Goal: Register for event/course

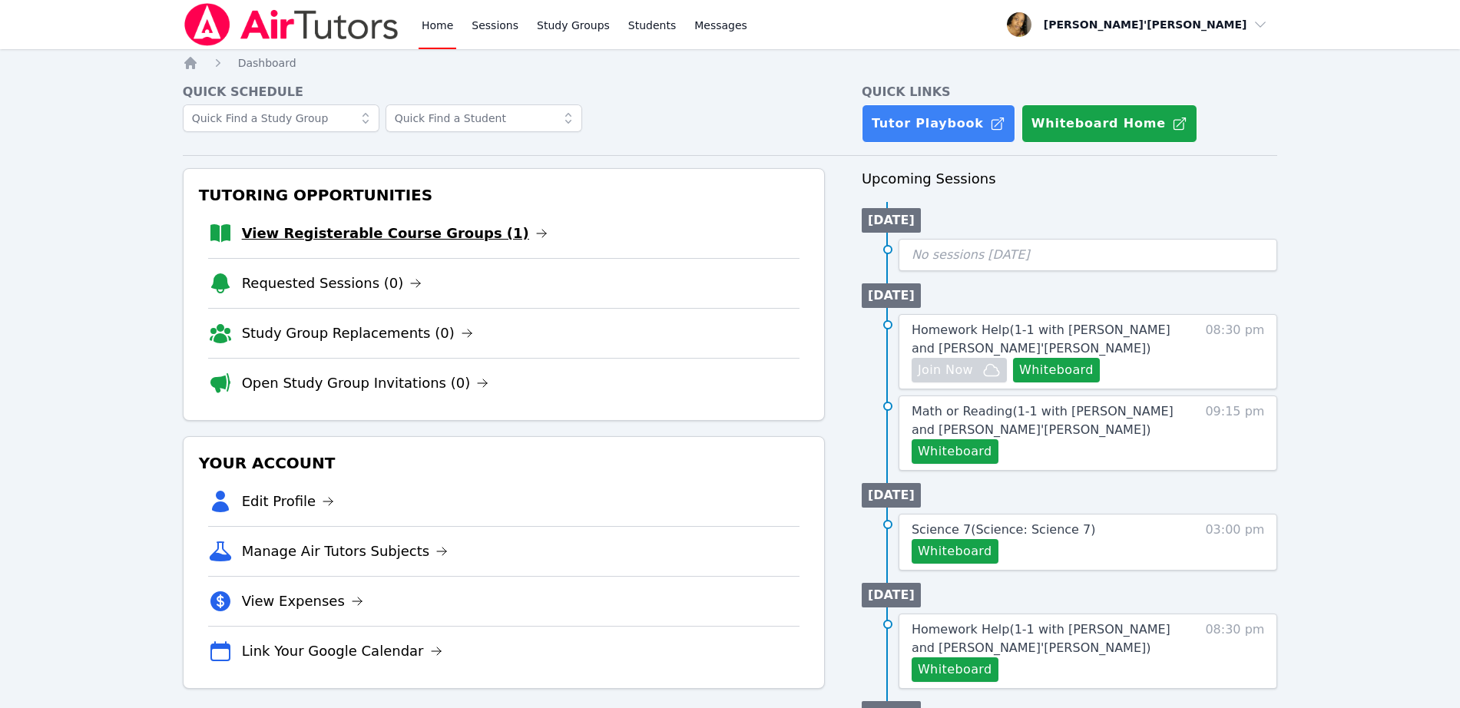
click at [308, 239] on link "View Registerable Course Groups (1)" at bounding box center [395, 234] width 306 height 22
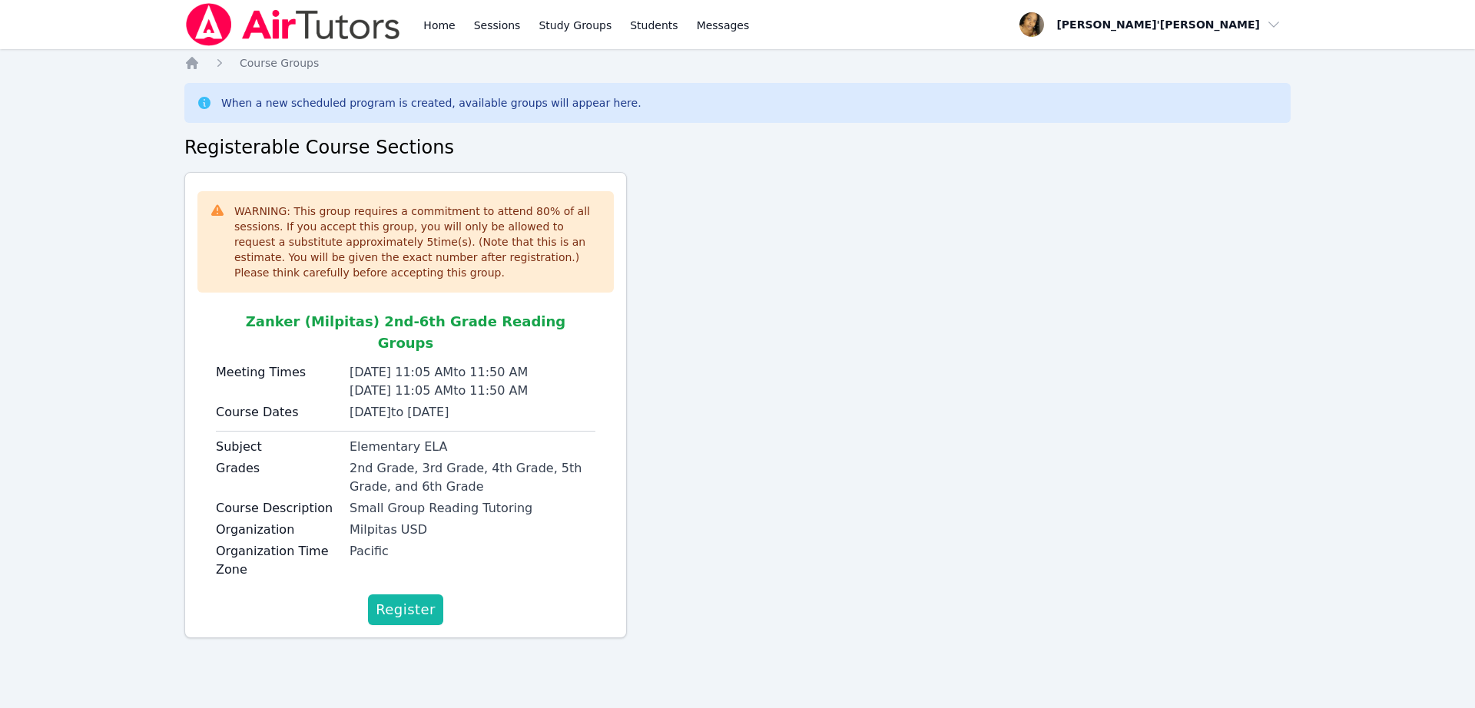
click at [438, 597] on button "Register" at bounding box center [405, 610] width 75 height 31
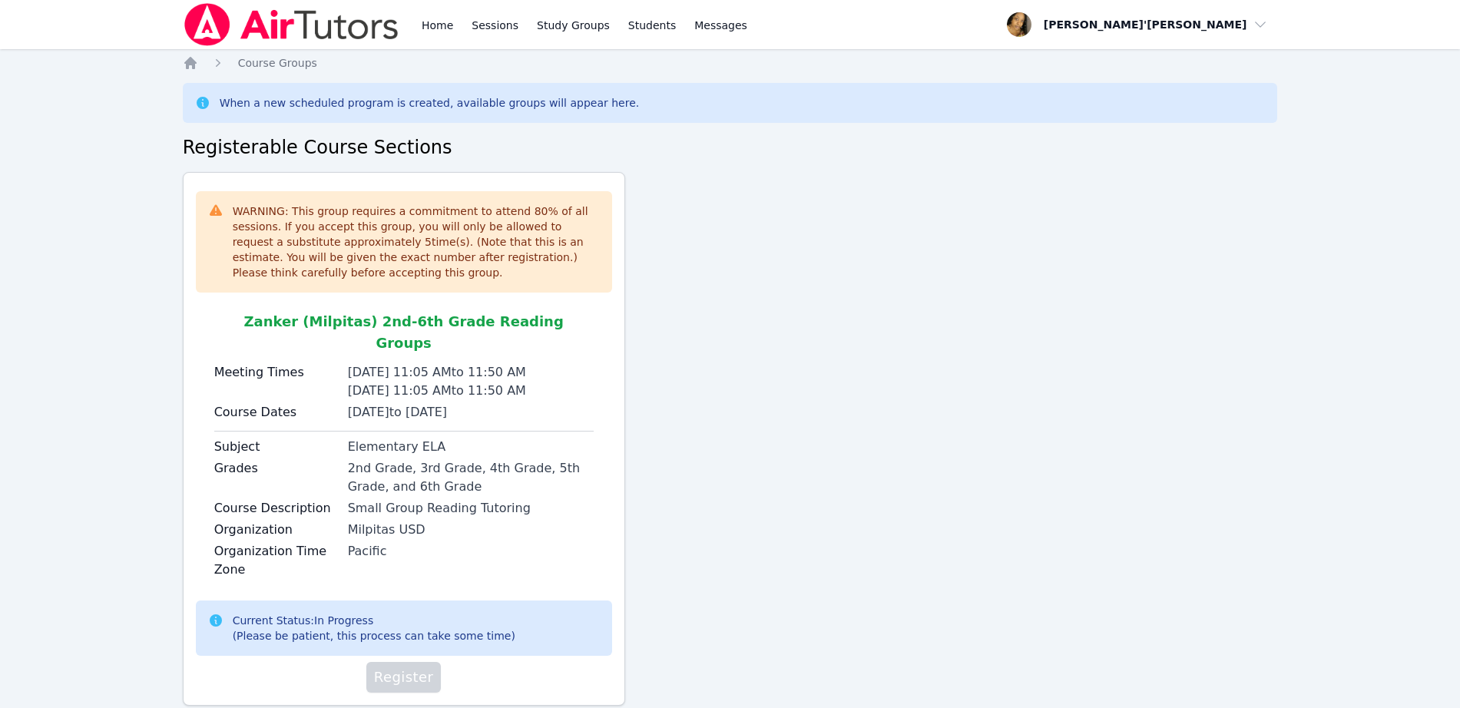
click at [436, 613] on div "Current Status: In Progress (Please be patient, this process can take some time)" at bounding box center [374, 628] width 283 height 31
click at [711, 535] on div "WARNING: This group requires a commitment to attend 80 % of all sessions. If yo…" at bounding box center [731, 445] width 1096 height 546
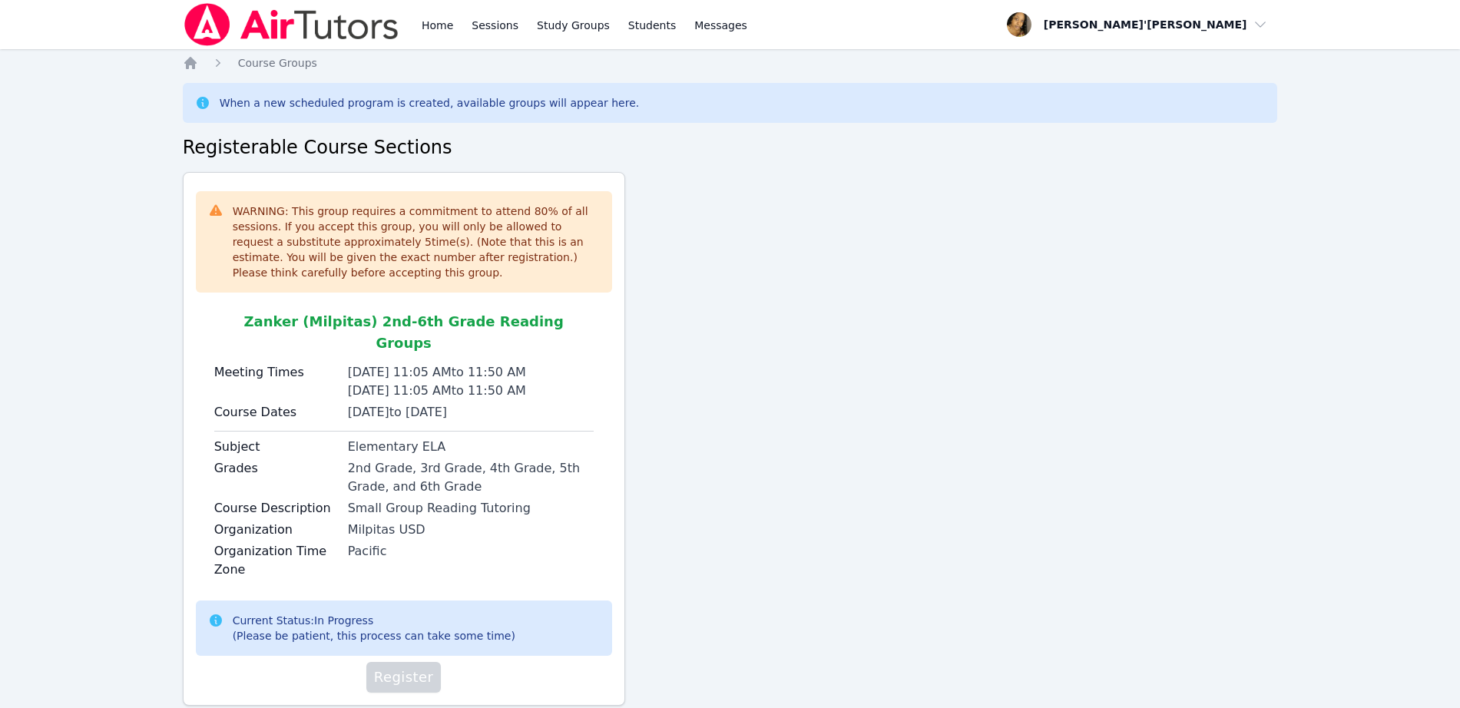
click at [711, 535] on div "WARNING: This group requires a commitment to attend 80 % of all sessions. If yo…" at bounding box center [731, 445] width 1096 height 546
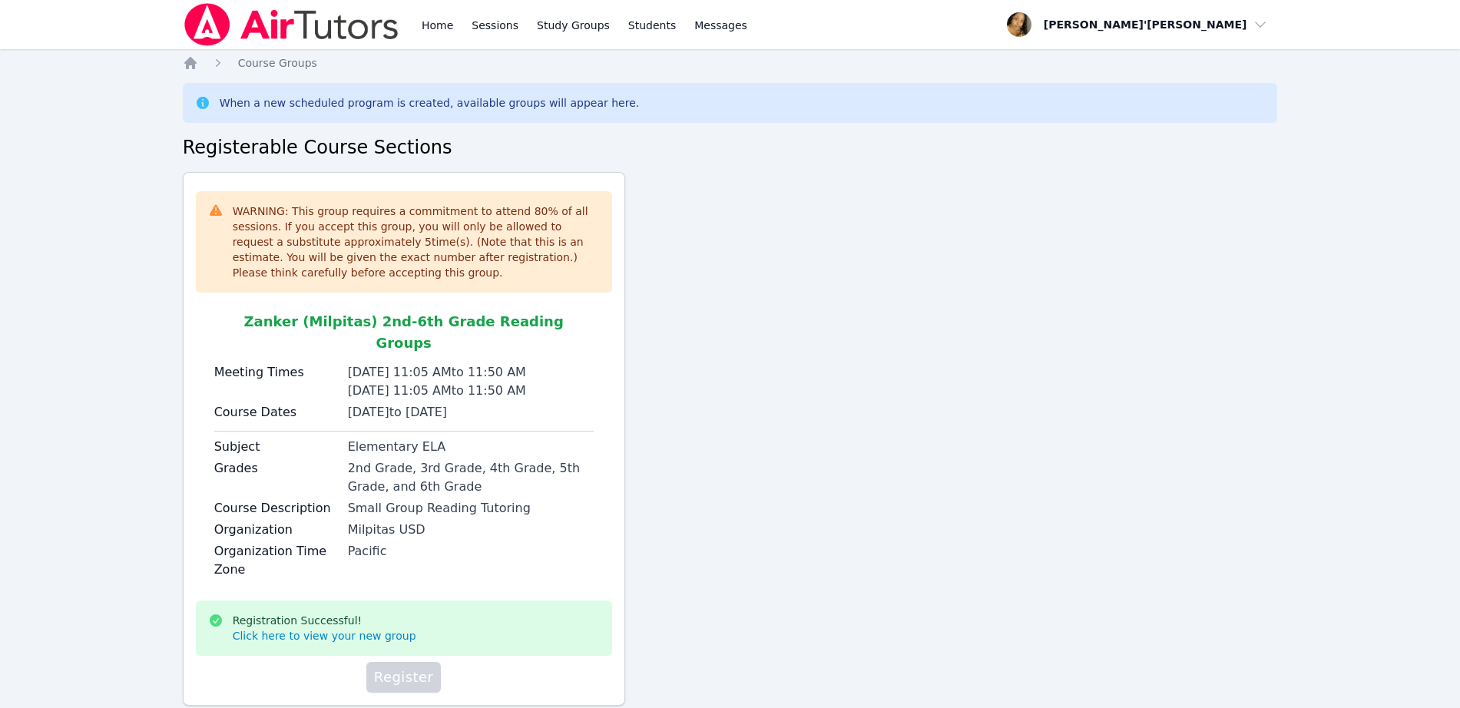
click at [711, 535] on div "WARNING: This group requires a commitment to attend 80 % of all sessions. If yo…" at bounding box center [731, 445] width 1096 height 546
click at [711, 524] on div "WARNING: This group requires a commitment to attend 80 % of all sessions. If yo…" at bounding box center [731, 445] width 1096 height 546
click at [716, 455] on div "WARNING: This group requires a commitment to attend 80 % of all sessions. If yo…" at bounding box center [731, 445] width 1096 height 546
click at [715, 454] on div "WARNING: This group requires a commitment to attend 80 % of all sessions. If yo…" at bounding box center [731, 445] width 1096 height 546
click at [204, 198] on div "WARNING: This group requires a commitment to attend 80 % of all sessions. If yo…" at bounding box center [404, 241] width 416 height 101
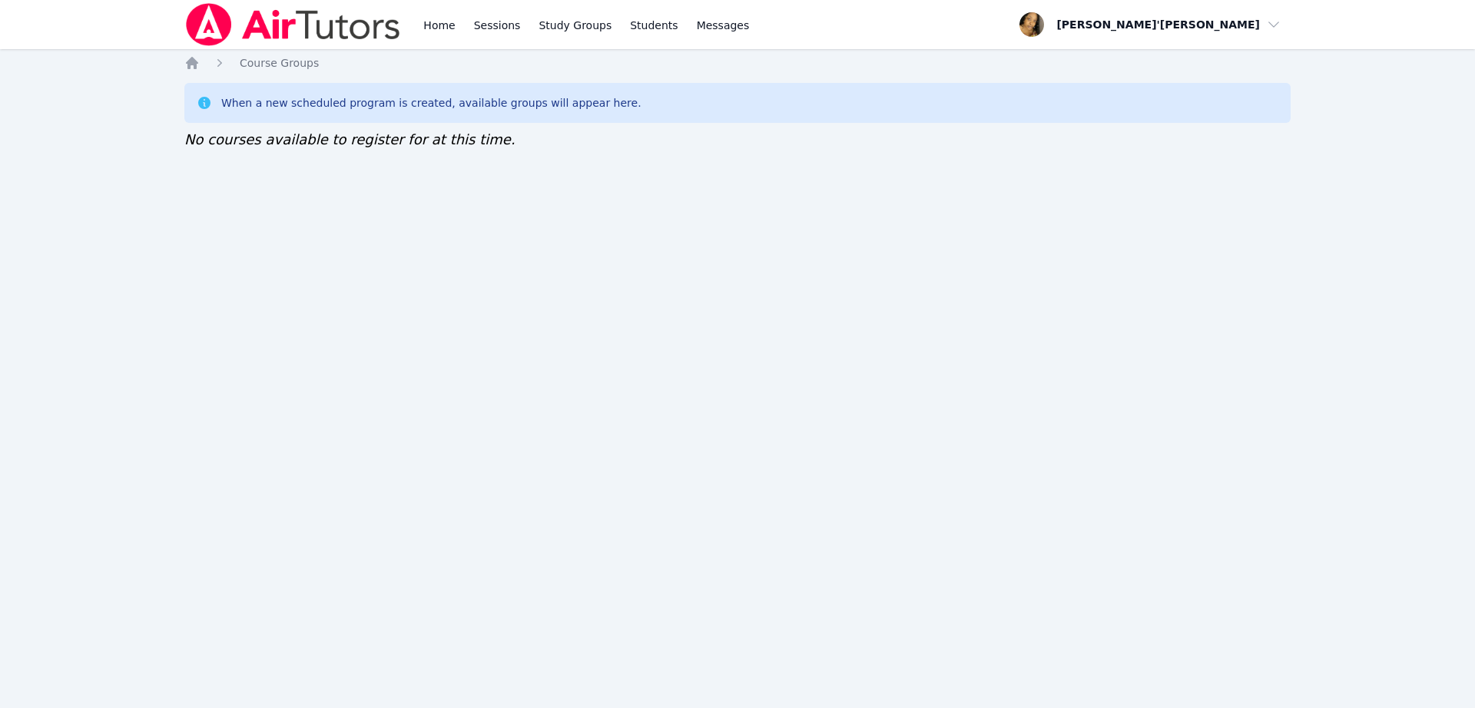
click at [111, 65] on div "Home Sessions Study Groups Students Messages Open user menu [PERSON_NAME]'[PERS…" at bounding box center [737, 354] width 1475 height 708
click at [279, 18] on img at bounding box center [292, 24] width 217 height 43
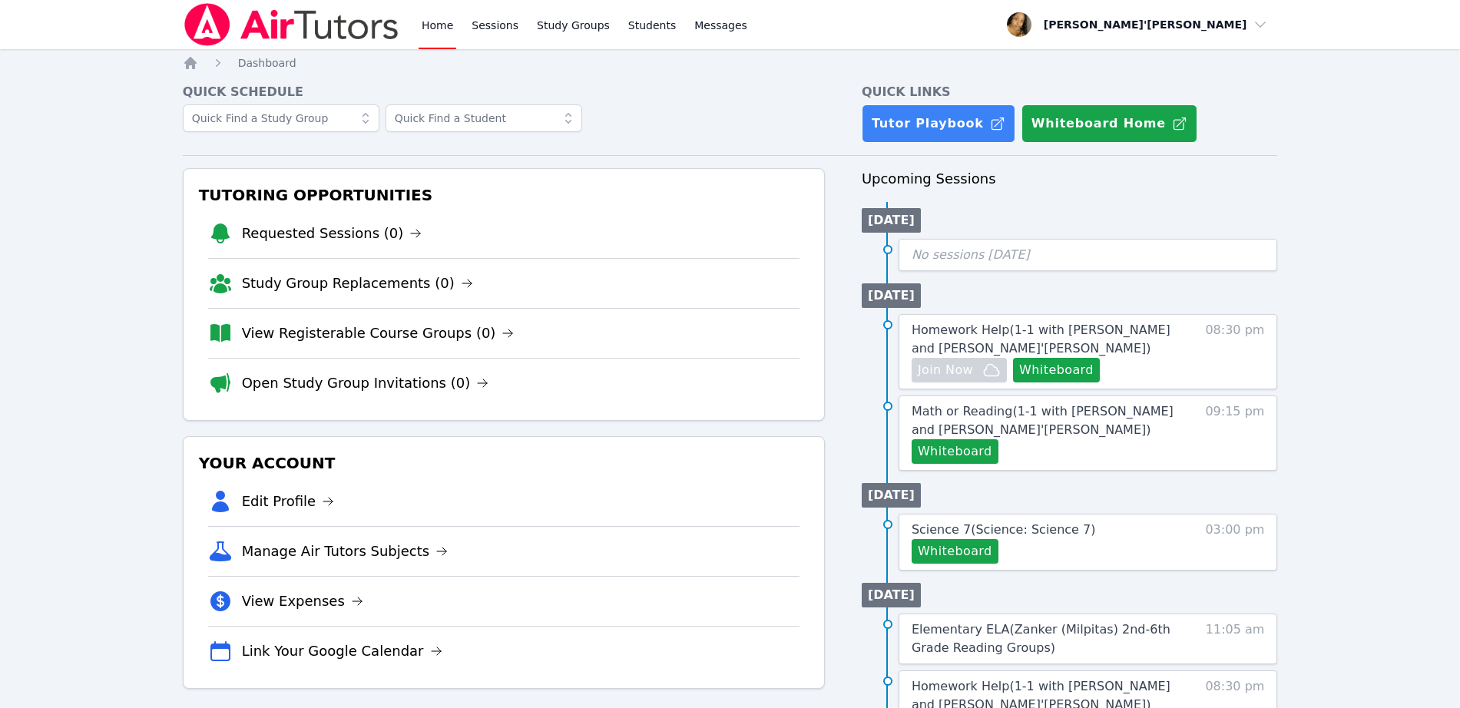
click at [69, 234] on div "Home Sessions Study Groups Students Messages Open user menu [PERSON_NAME]'[PERS…" at bounding box center [730, 644] width 1460 height 1288
click at [187, 463] on div "Your Account Edit Profile Manage Air Tutors Subjects View Expenses Link Your Go…" at bounding box center [504, 562] width 642 height 253
click at [0, 426] on div "Home Sessions Study Groups Students Messages Open user menu Lee'Tayna Hostick O…" at bounding box center [730, 681] width 1460 height 1362
click at [87, 4] on nav "Home Sessions Study Groups Students Messages Open user menu Lee'Tayna Hostick O…" at bounding box center [730, 24] width 1460 height 49
click at [86, 102] on div "Home Sessions Study Groups Students Messages Open user menu [PERSON_NAME]'[PERS…" at bounding box center [730, 681] width 1460 height 1362
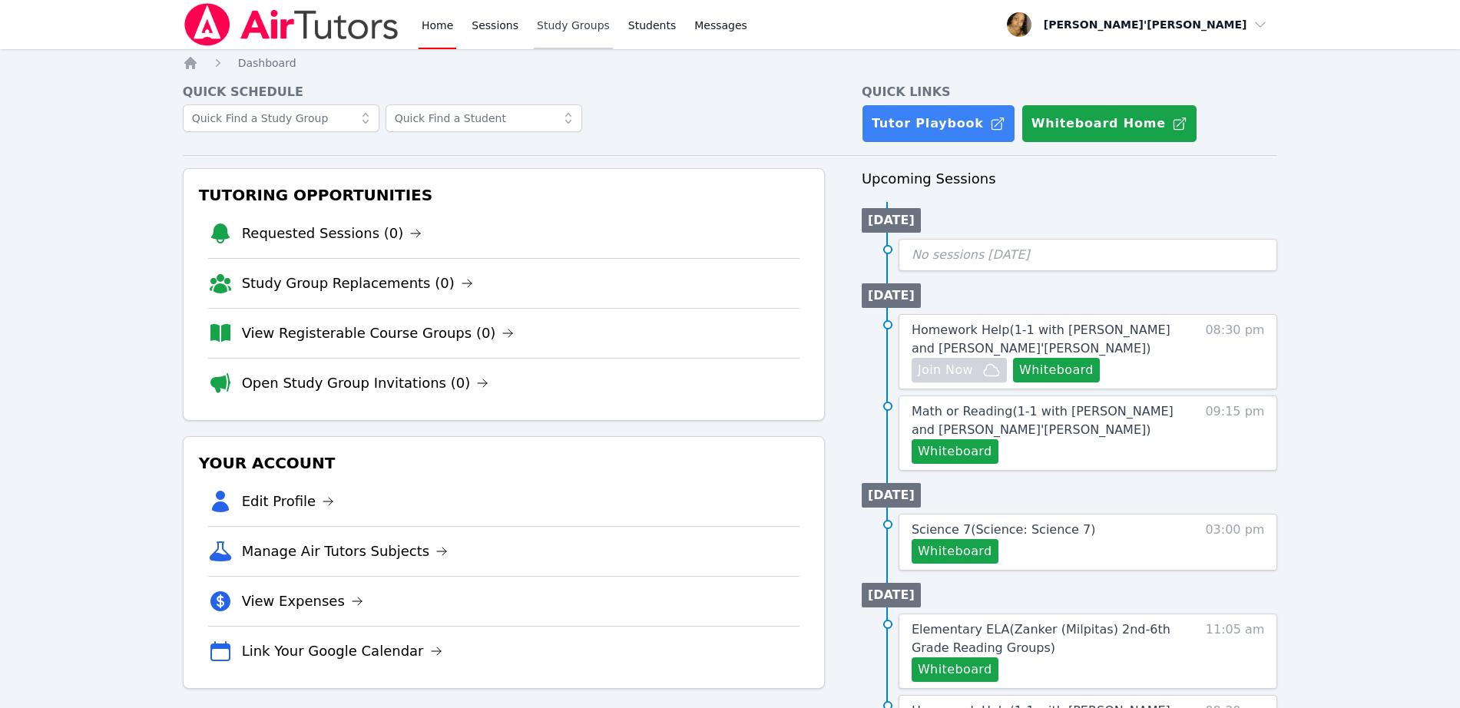
click at [567, 31] on link "Study Groups" at bounding box center [573, 24] width 79 height 49
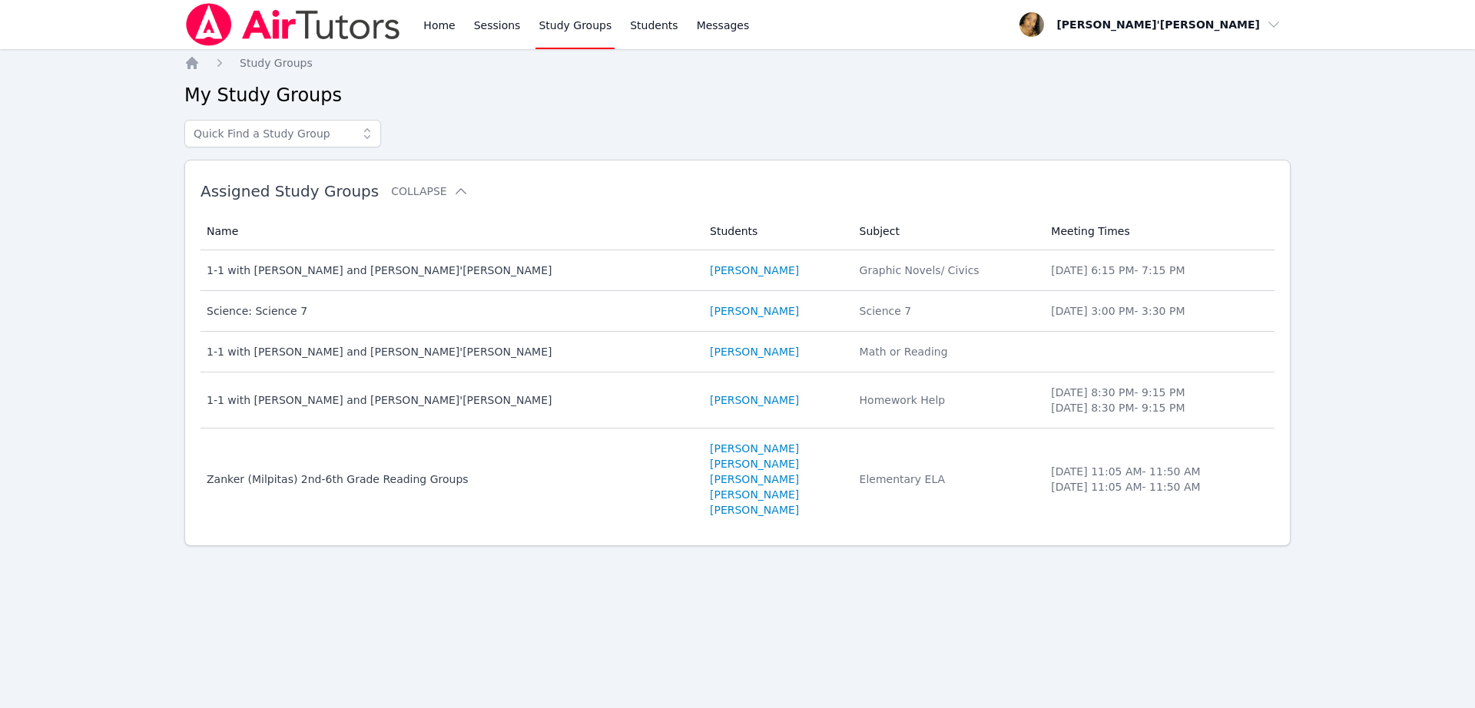
click at [567, 31] on link "Study Groups" at bounding box center [574, 24] width 79 height 49
click at [4, 549] on div "Home Sessions Study Groups Students Messages Open user menu Lee'Tayna Hostick O…" at bounding box center [737, 354] width 1475 height 708
click at [134, 309] on div "Home Sessions Study Groups Students Messages Open user menu Lee'Tayna Hostick O…" at bounding box center [737, 354] width 1475 height 708
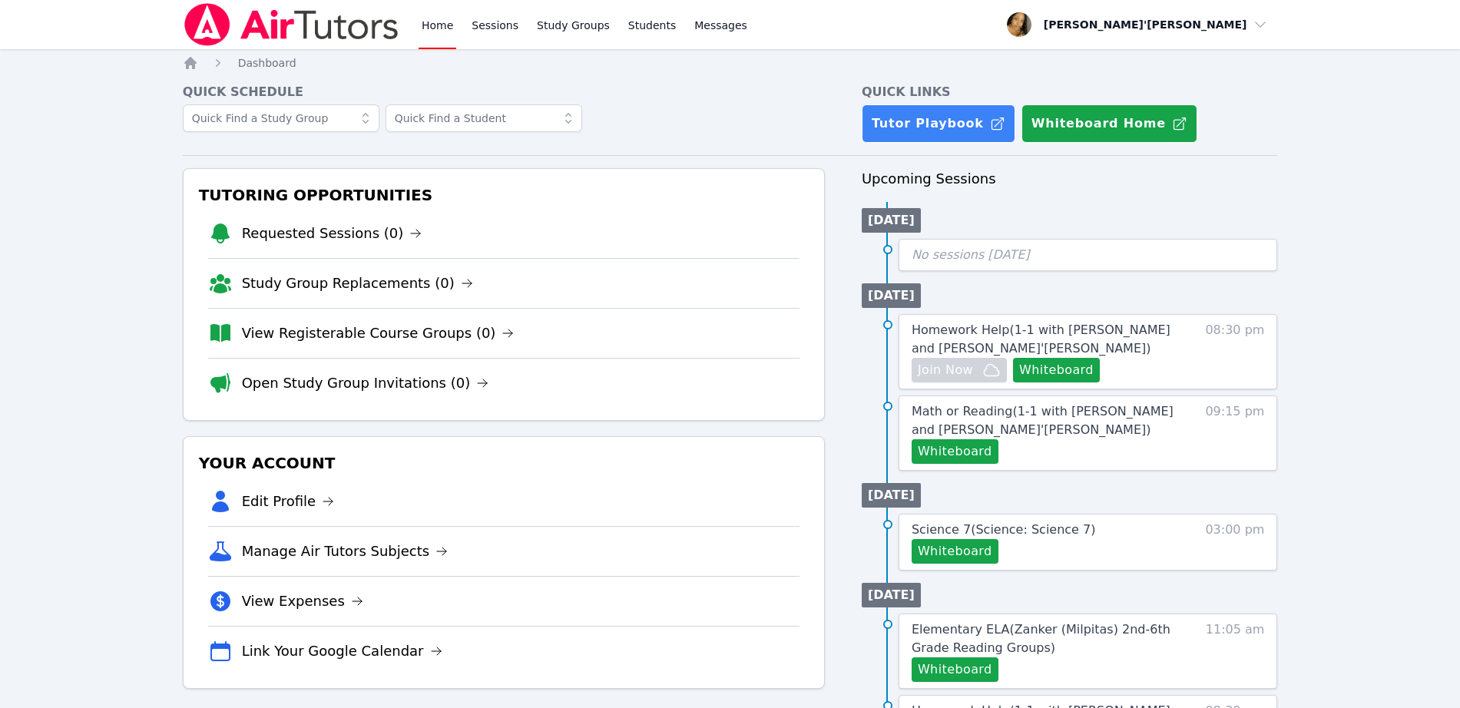
click at [100, 53] on div "Home Sessions Study Groups Students Messages Open user menu Lee'Tayna Hostick O…" at bounding box center [730, 681] width 1460 height 1362
click at [216, 27] on img at bounding box center [291, 24] width 217 height 43
